Goal: Information Seeking & Learning: Learn about a topic

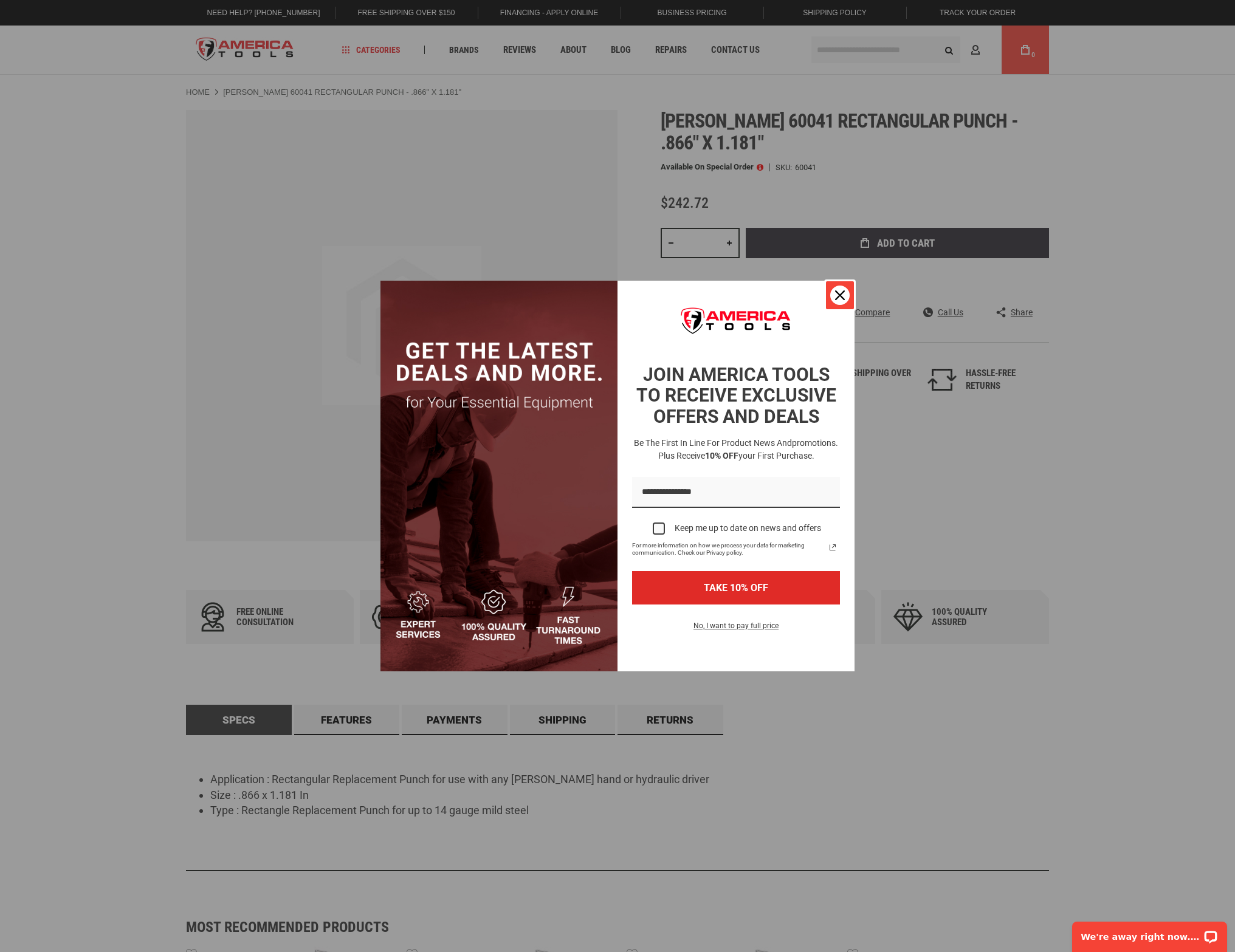
click at [847, 294] on div "Close" at bounding box center [840, 295] width 19 height 19
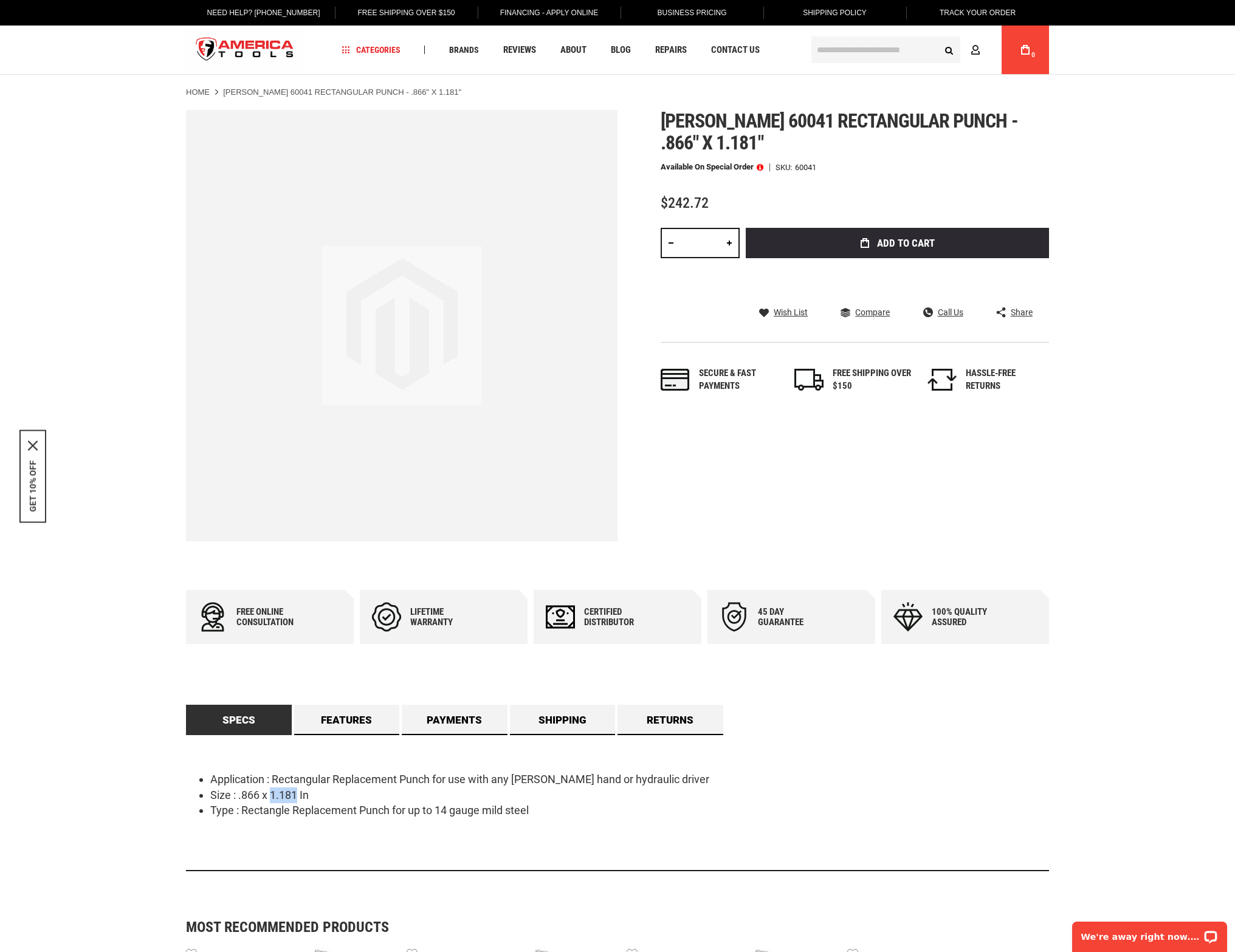
drag, startPoint x: 297, startPoint y: 793, endPoint x: 273, endPoint y: 791, distance: 24.1
click at [273, 791] on li "Size : .866 x 1.181 In" at bounding box center [630, 795] width 839 height 16
copy li "1.181"
click at [1073, 512] on div "Language English Español Need Help? [PHONE_NUMBER] Free Shipping Over $150 Fina…" at bounding box center [617, 943] width 1235 height 1887
click at [681, 729] on link "Returns" at bounding box center [671, 720] width 106 height 30
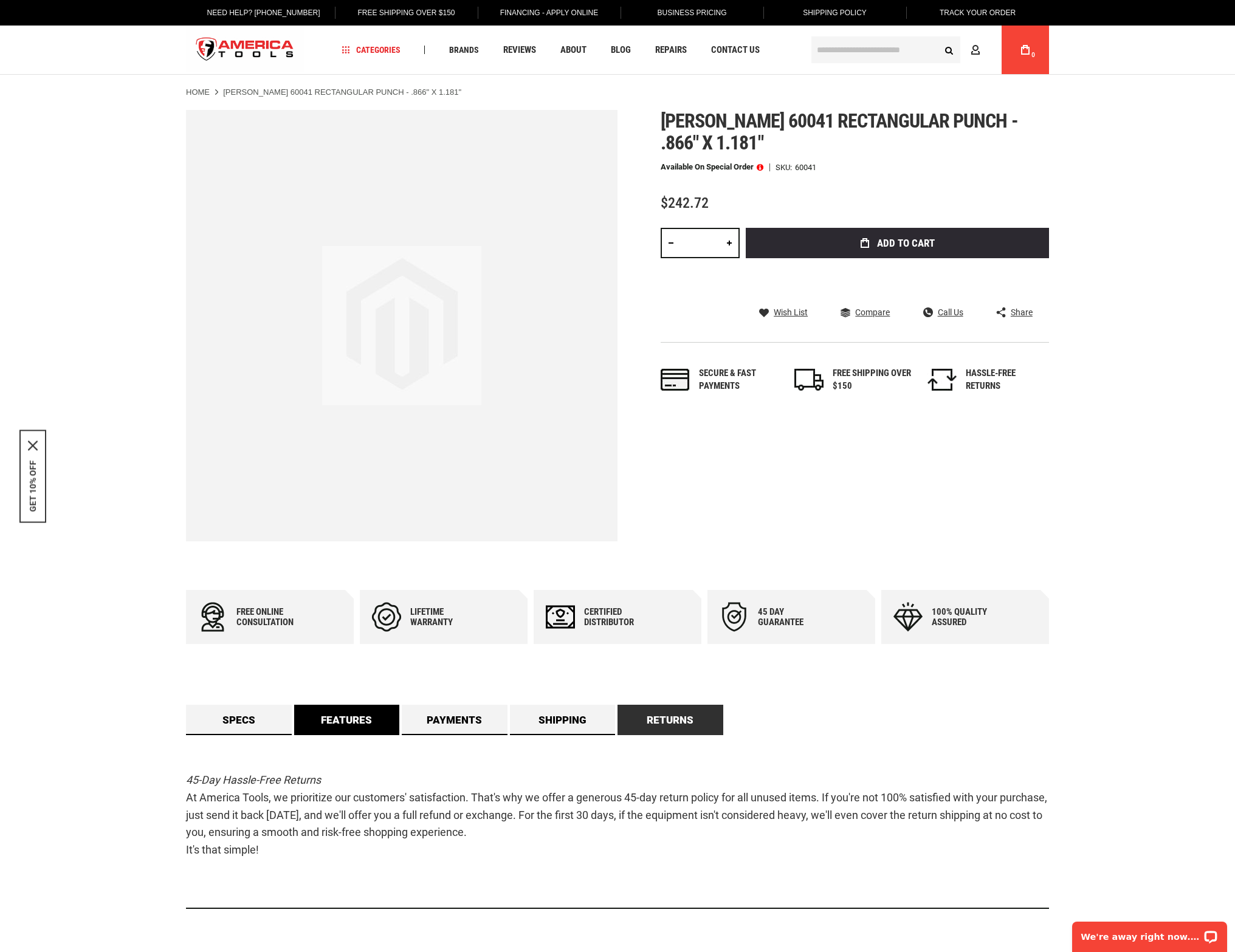
click at [399, 727] on link "Features" at bounding box center [347, 720] width 106 height 30
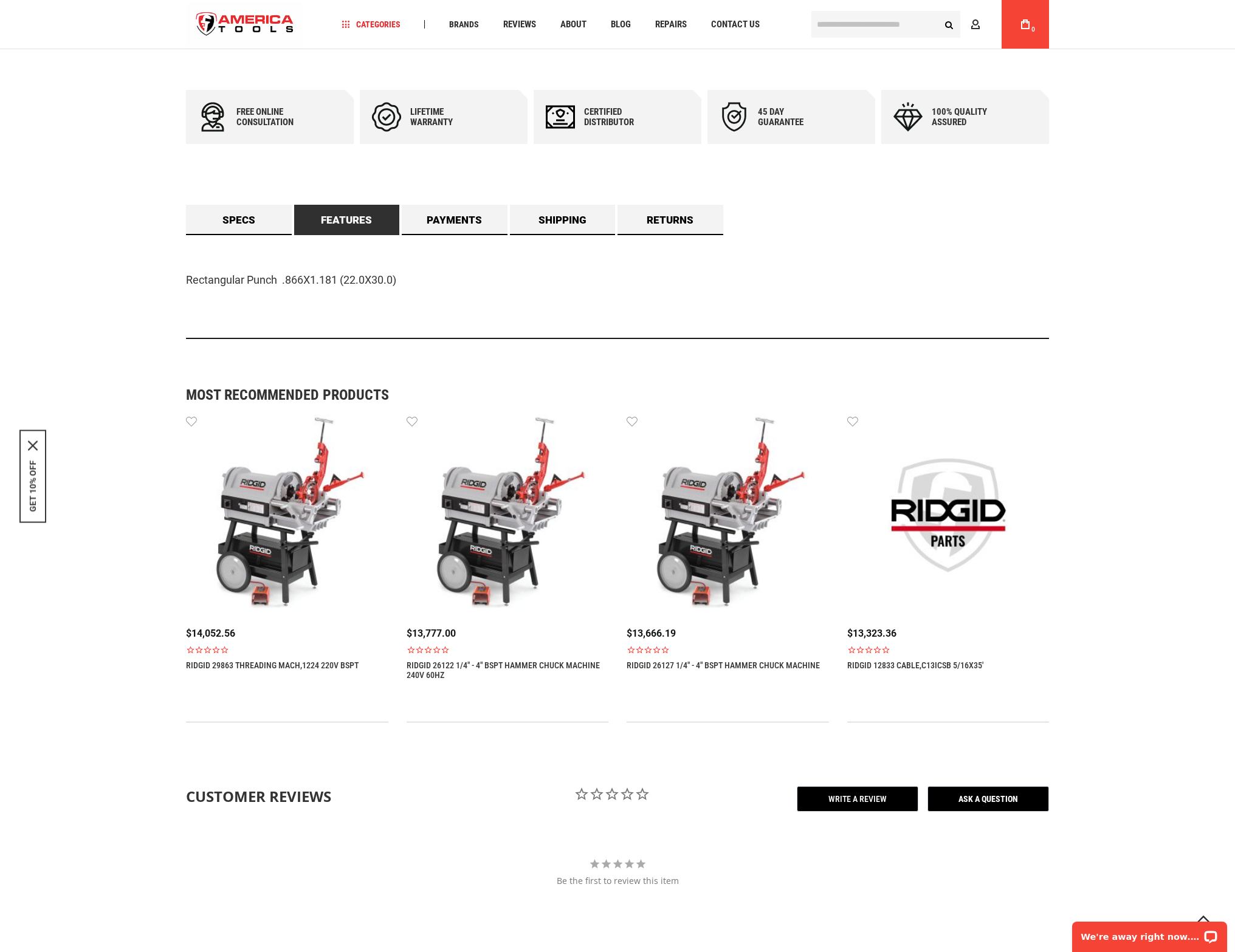
scroll to position [233, 0]
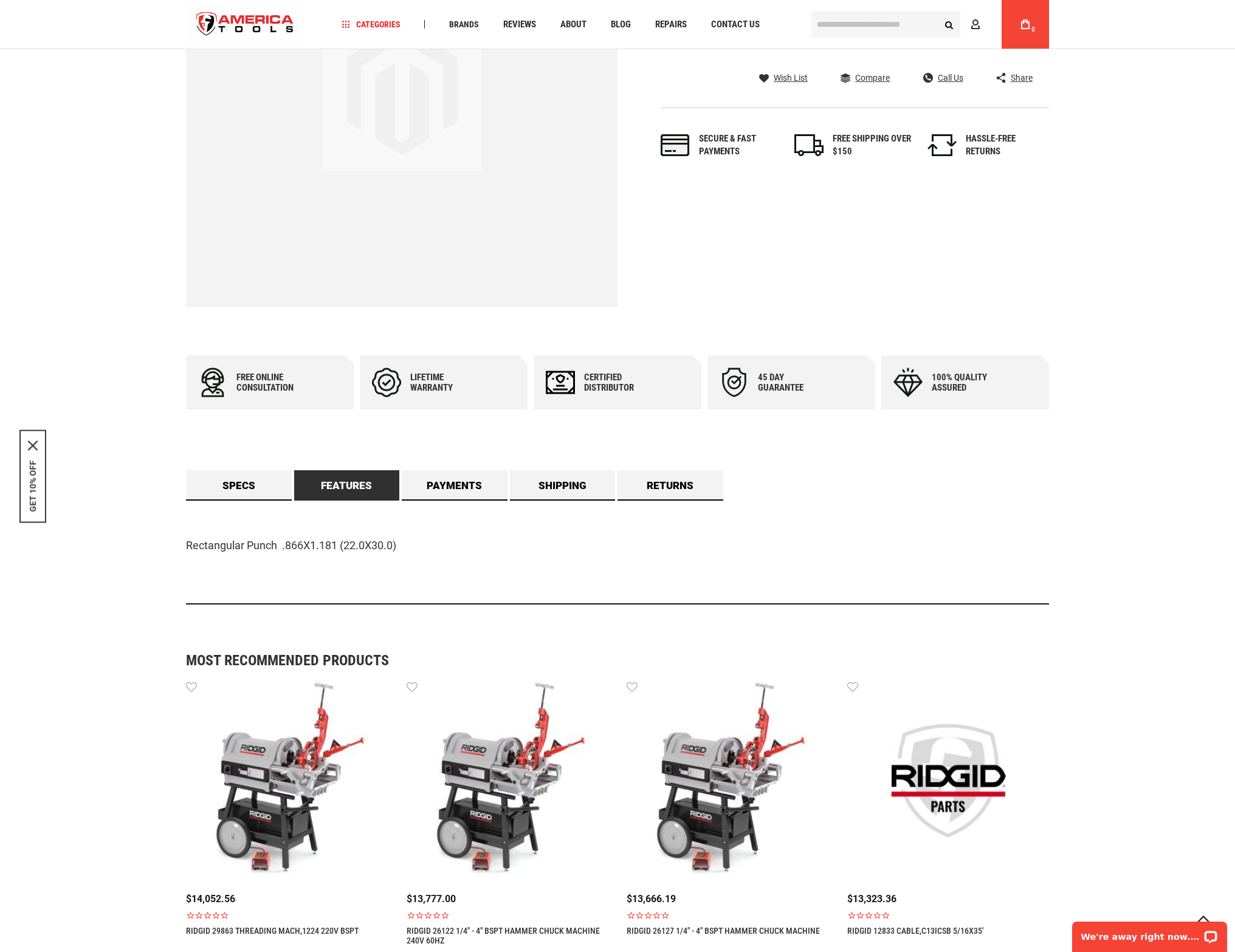
click at [434, 501] on div "Rectangular Punch .866X1.181 (22.0X30.0)" at bounding box center [618, 553] width 863 height 104
click at [427, 480] on link "Payments" at bounding box center [455, 486] width 106 height 30
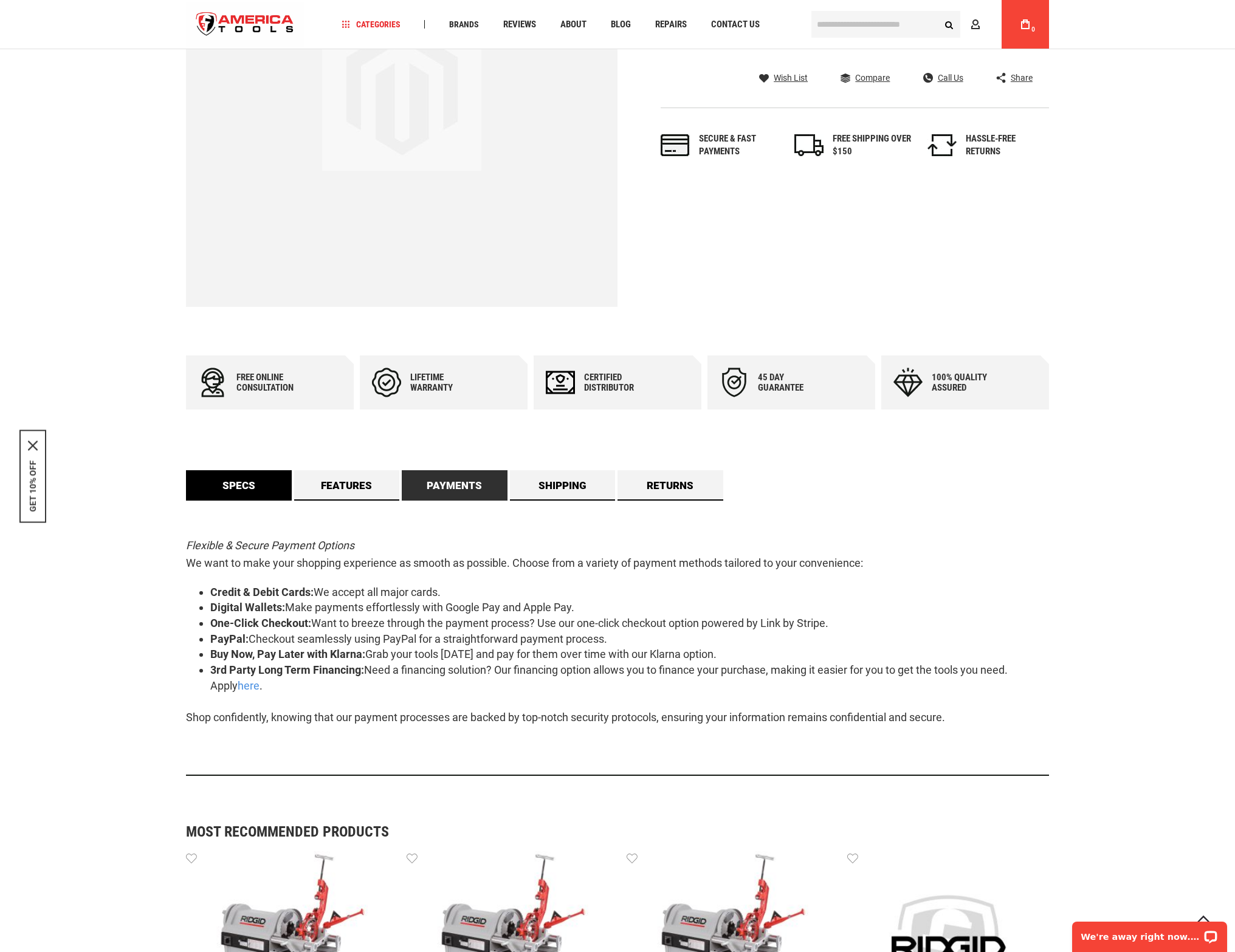
click at [251, 488] on link "Specs" at bounding box center [239, 486] width 106 height 30
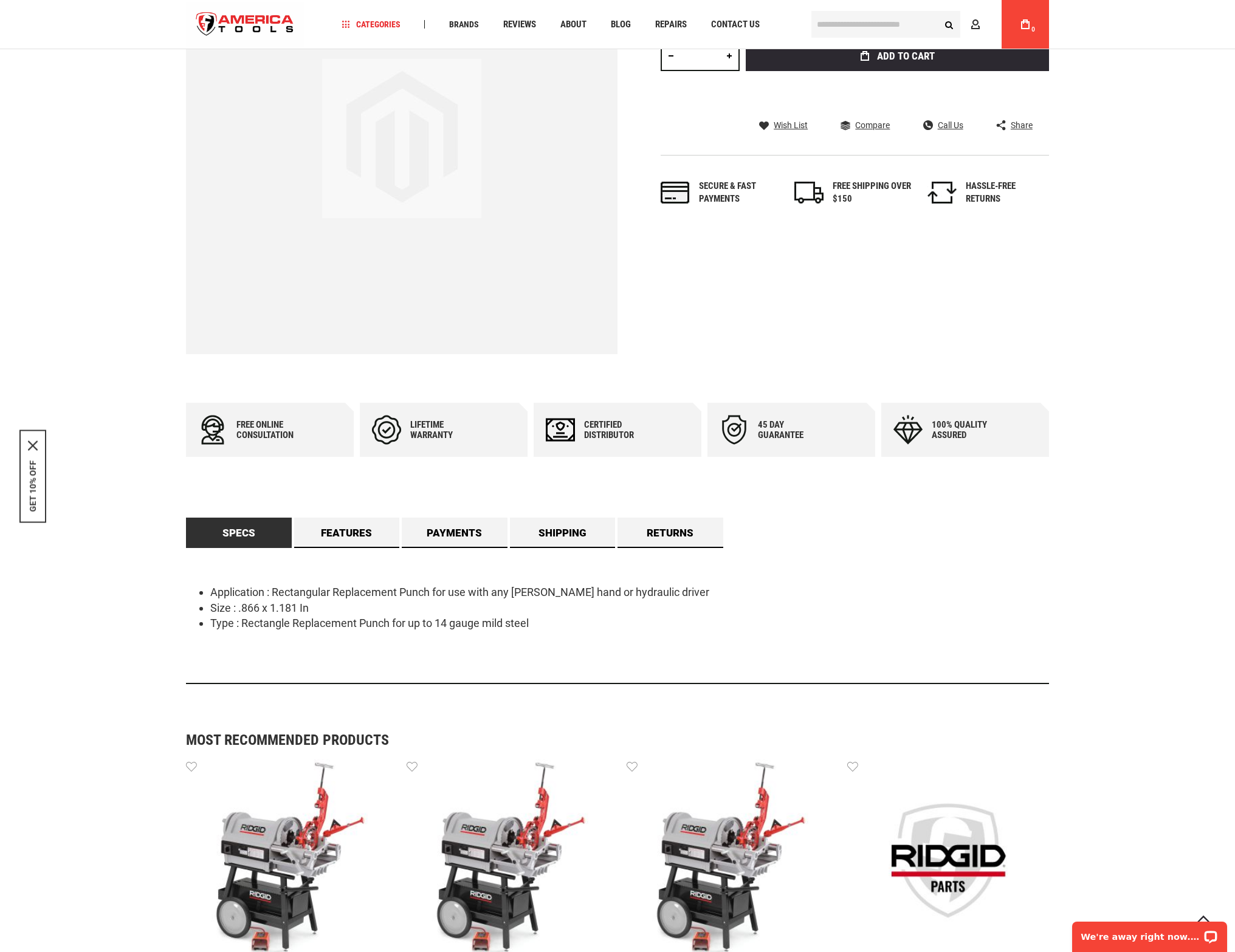
scroll to position [0, 0]
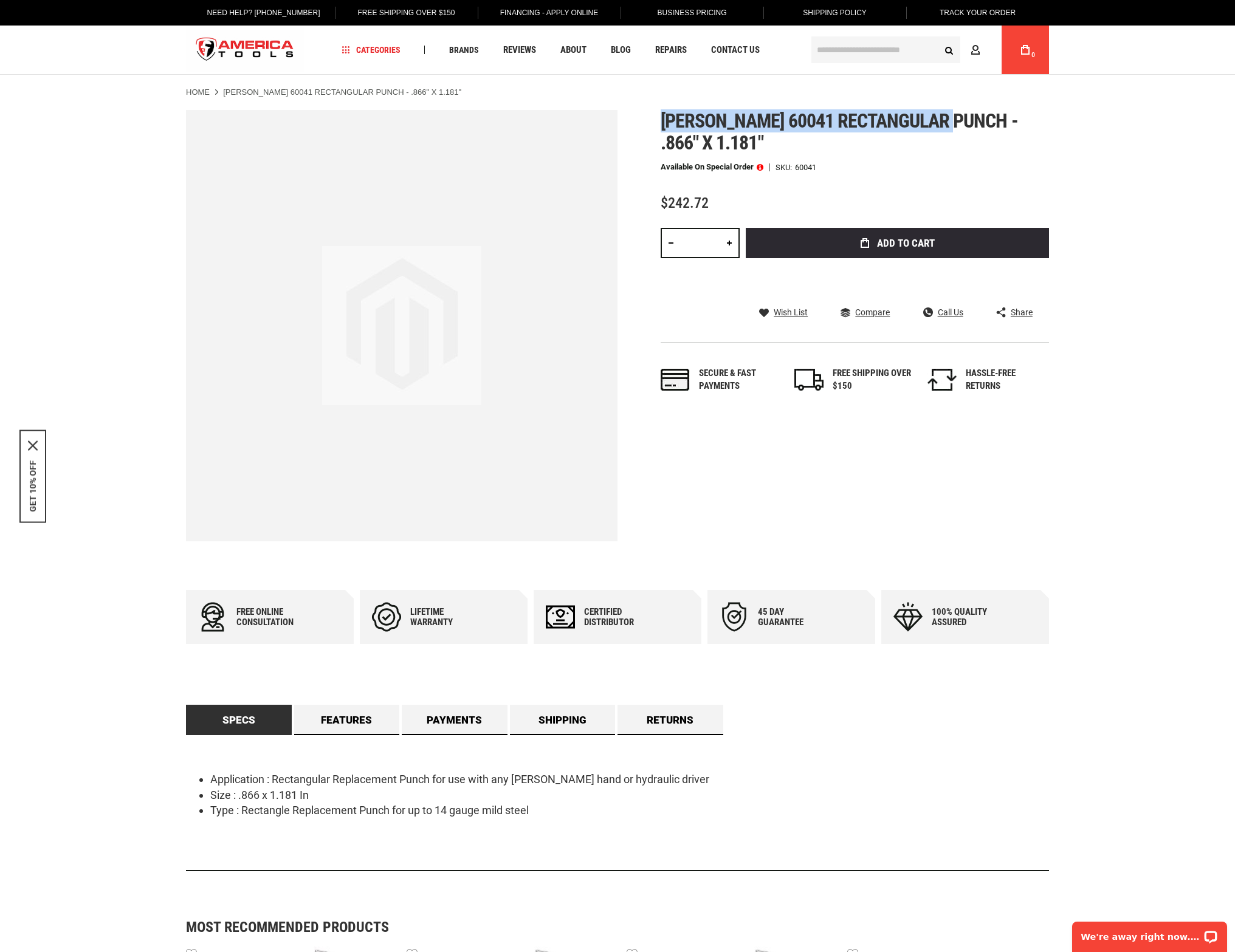
drag, startPoint x: 963, startPoint y: 119, endPoint x: 664, endPoint y: 115, distance: 299.0
click at [664, 115] on span "[PERSON_NAME] 60041 rectangular punch - .866" x 1.181"" at bounding box center [839, 132] width 358 height 45
